Goal: Register for event/course

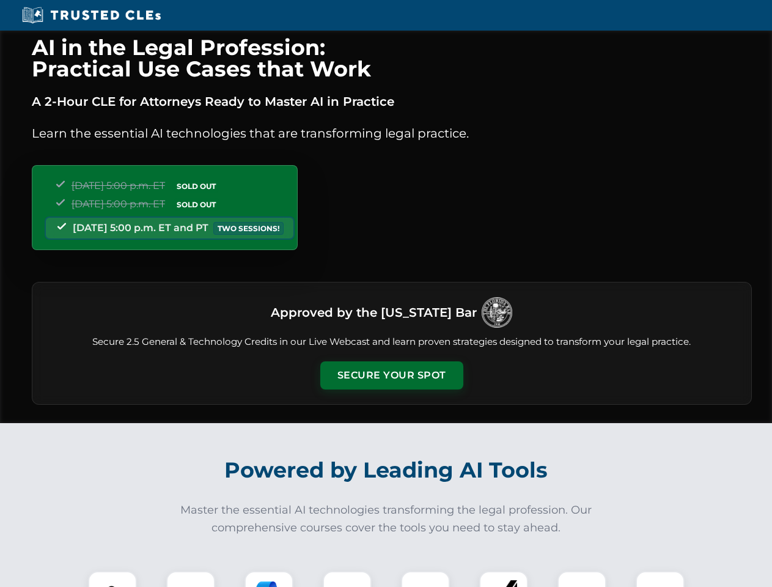
click at [391, 375] on button "Secure Your Spot" at bounding box center [391, 375] width 143 height 28
click at [112, 579] on img at bounding box center [112, 595] width 35 height 35
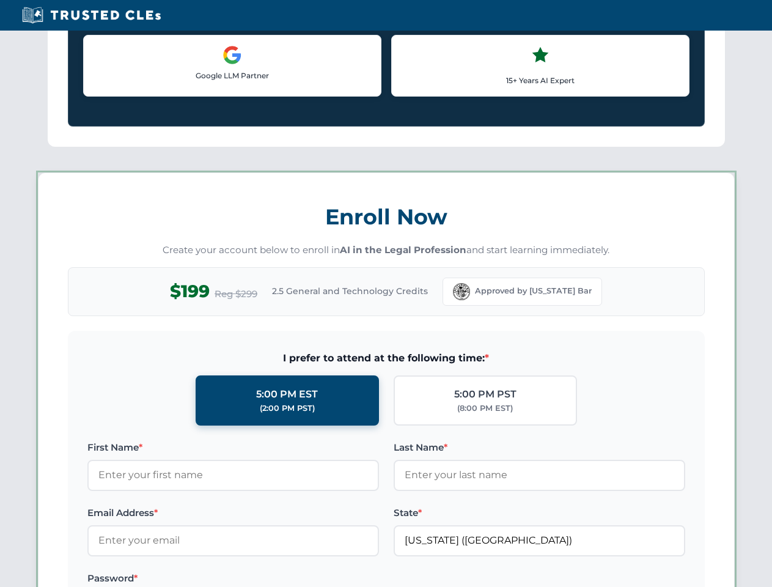
click at [269, 579] on label "Password *" at bounding box center [233, 578] width 292 height 15
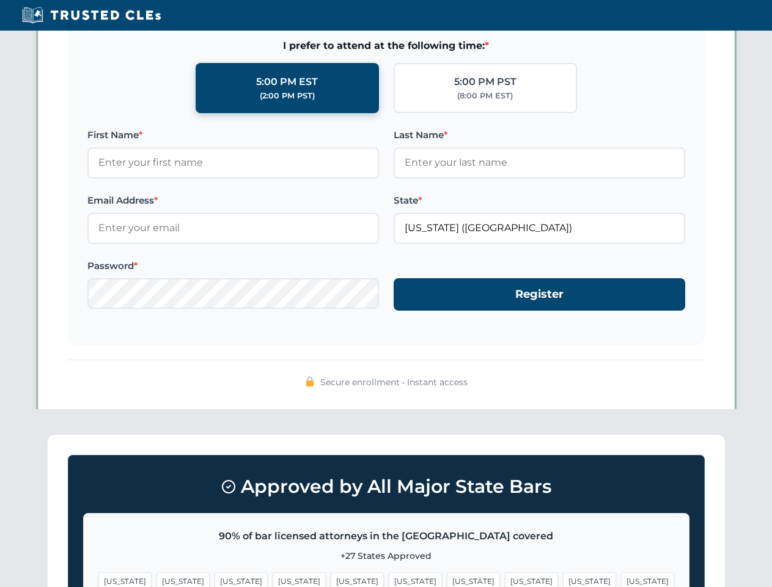
click at [563, 579] on span "[US_STATE]" at bounding box center [589, 581] width 53 height 18
